Goal: Task Accomplishment & Management: Manage account settings

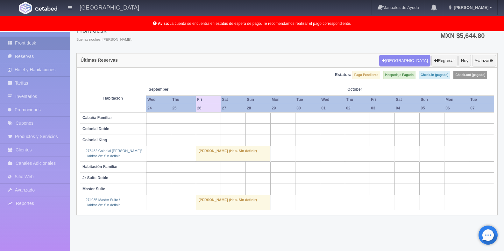
scroll to position [32, 0]
click at [223, 201] on td "[PERSON_NAME] (Hab. Sin definir)" at bounding box center [233, 202] width 74 height 15
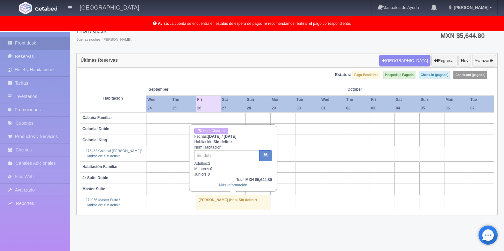
click at [231, 183] on link "Más Información" at bounding box center [233, 185] width 28 height 4
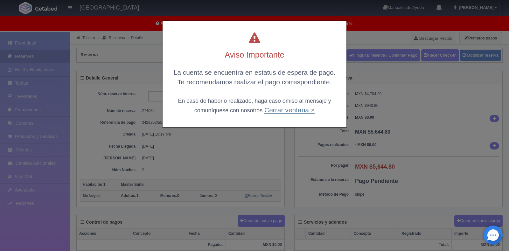
click at [286, 112] on link "Cerrar ventana ×" at bounding box center [289, 109] width 50 height 7
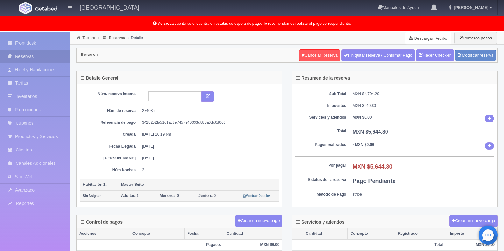
click at [419, 36] on link "Descargar Recibo" at bounding box center [428, 38] width 46 height 13
